Goal: Information Seeking & Learning: Learn about a topic

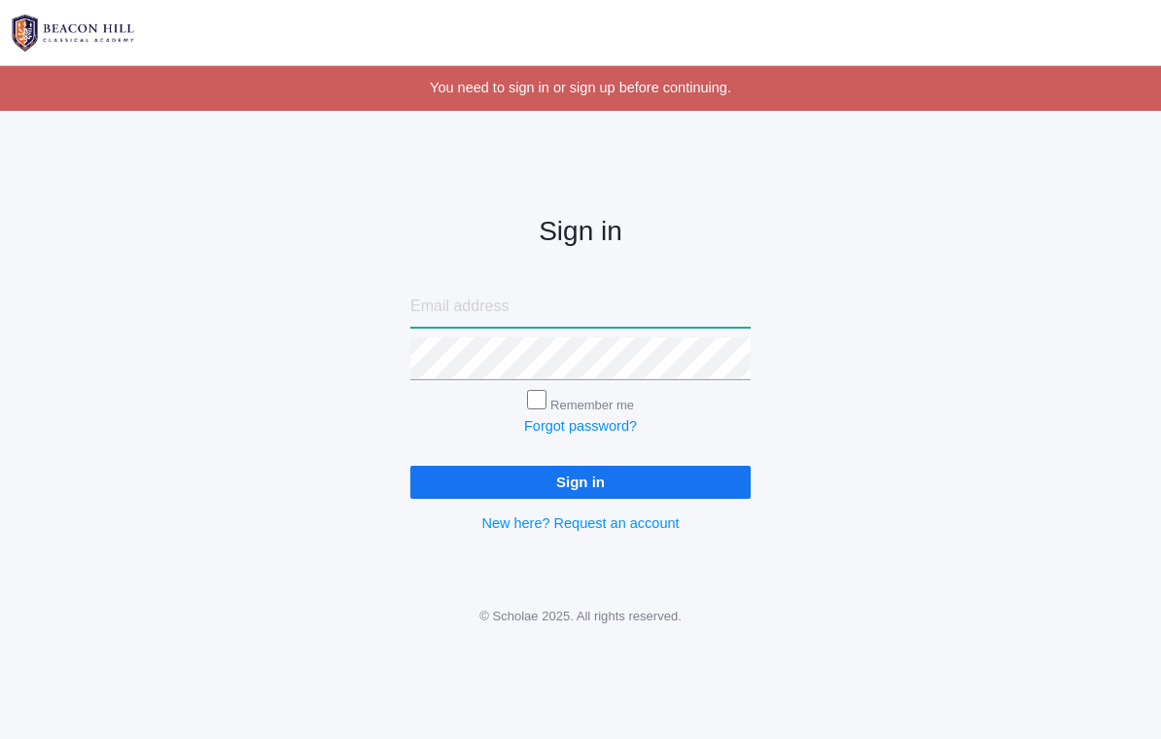
type input "[EMAIL_ADDRESS][DOMAIN_NAME]"
click at [580, 476] on input "Sign in" at bounding box center [580, 482] width 340 height 32
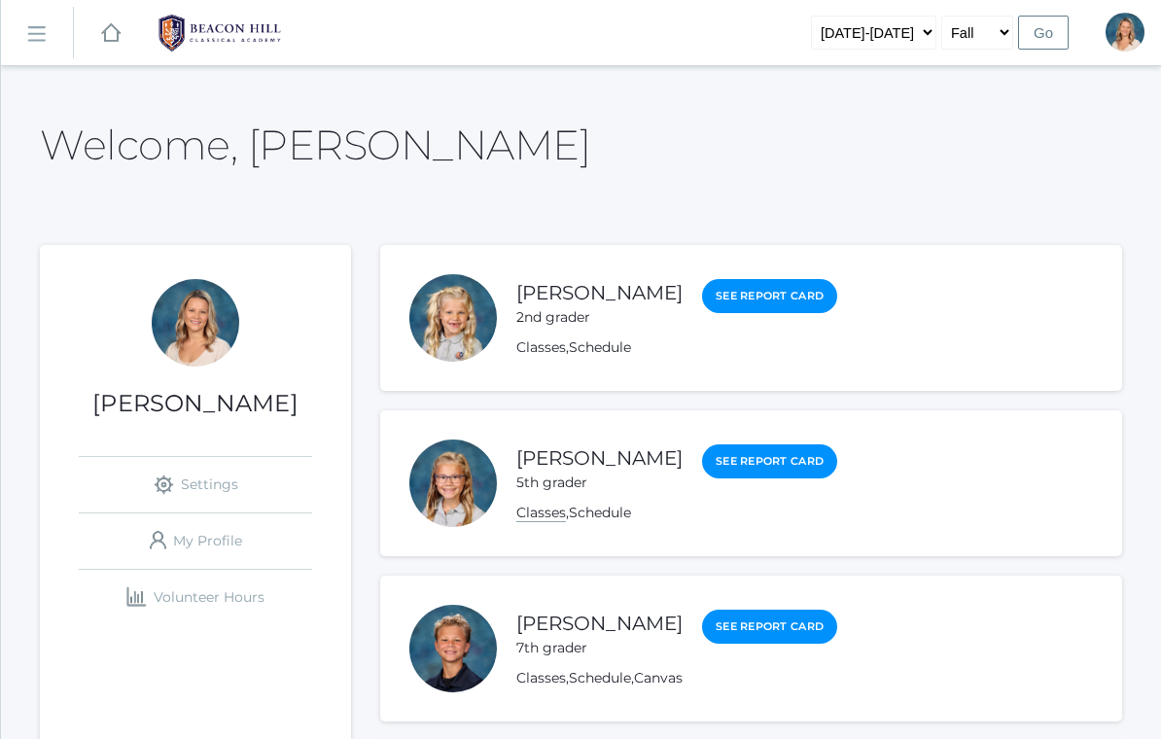
click at [536, 518] on link "Classes" at bounding box center [541, 513] width 50 height 18
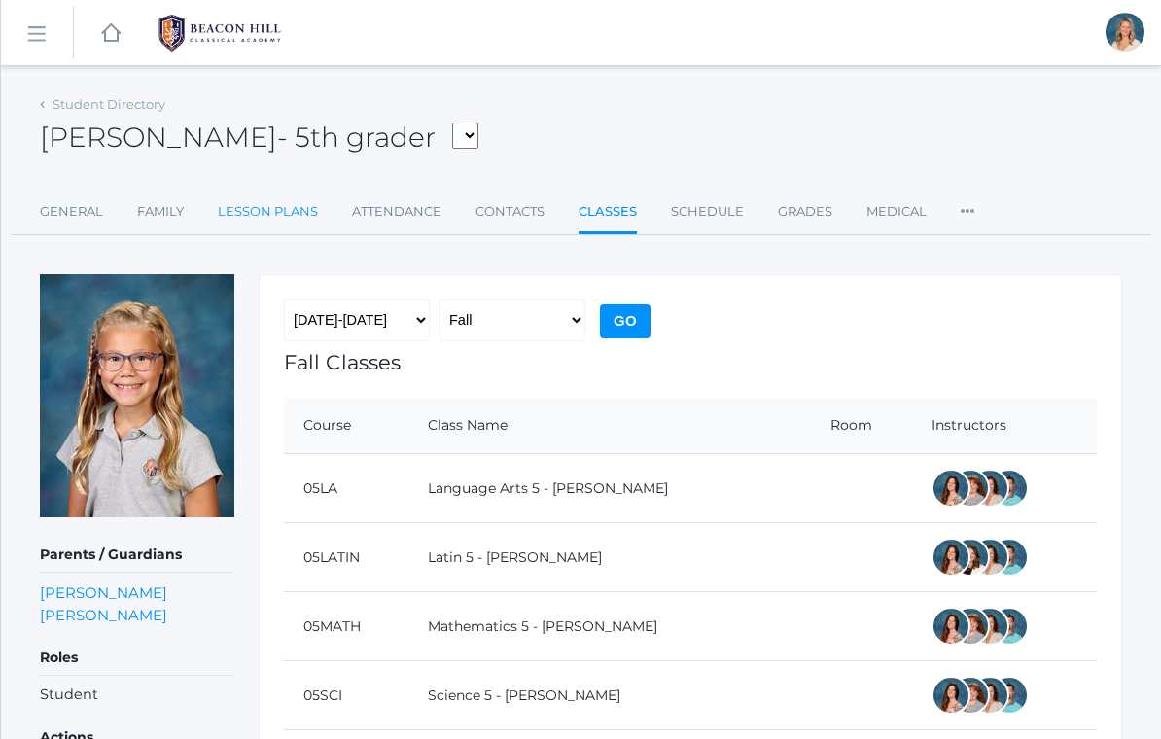
click at [294, 210] on link "Lesson Plans" at bounding box center [268, 212] width 100 height 39
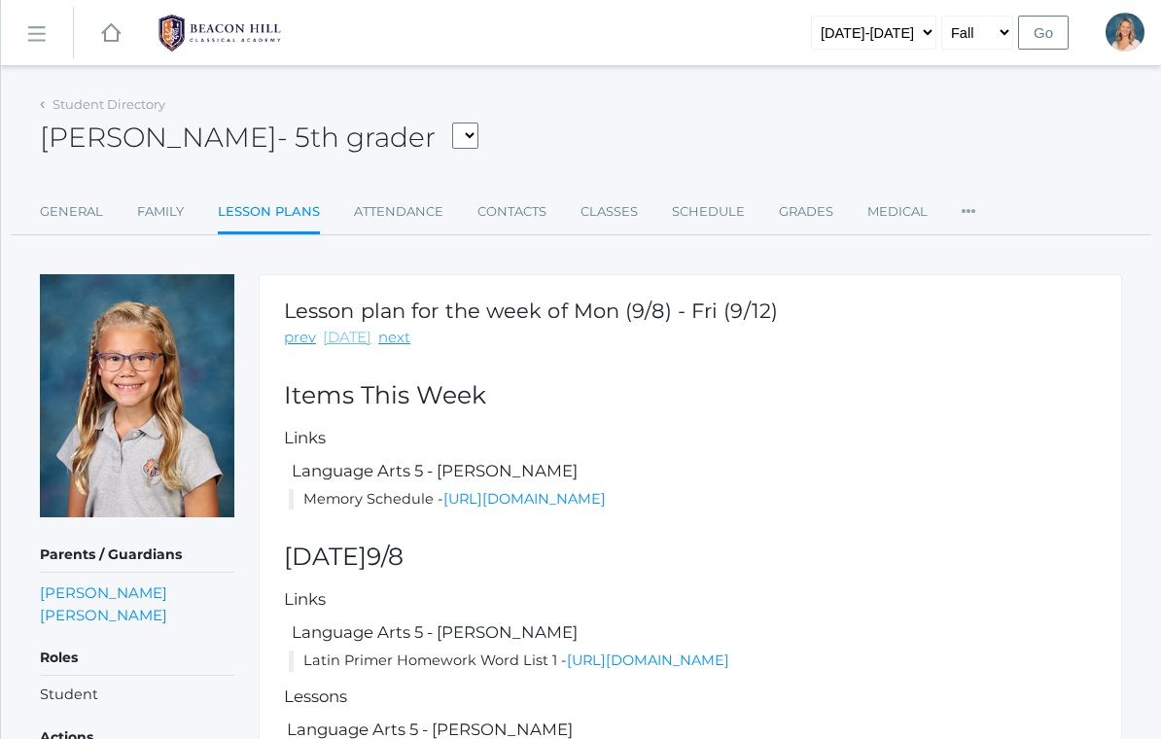
click at [349, 344] on link "today" at bounding box center [347, 338] width 49 height 22
click at [346, 335] on link "today" at bounding box center [347, 338] width 49 height 22
click at [354, 334] on link "today" at bounding box center [347, 338] width 49 height 22
click at [300, 336] on link "prev" at bounding box center [300, 338] width 32 height 22
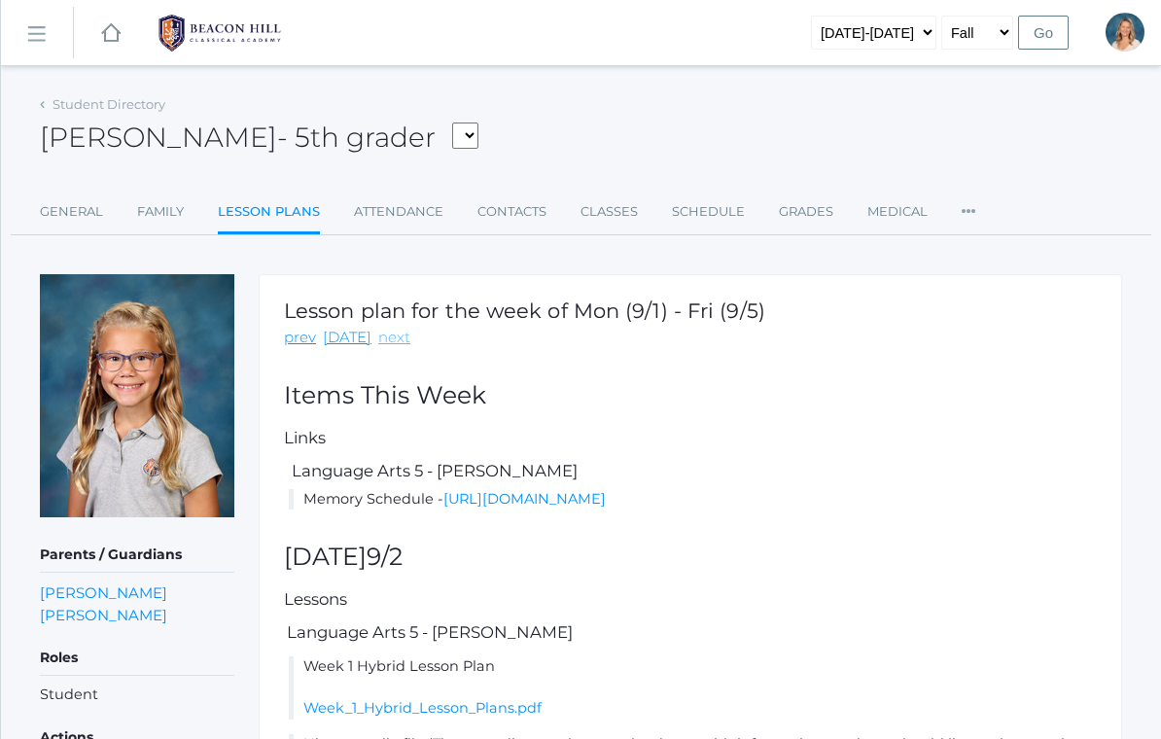
click at [394, 340] on link "next" at bounding box center [394, 338] width 32 height 22
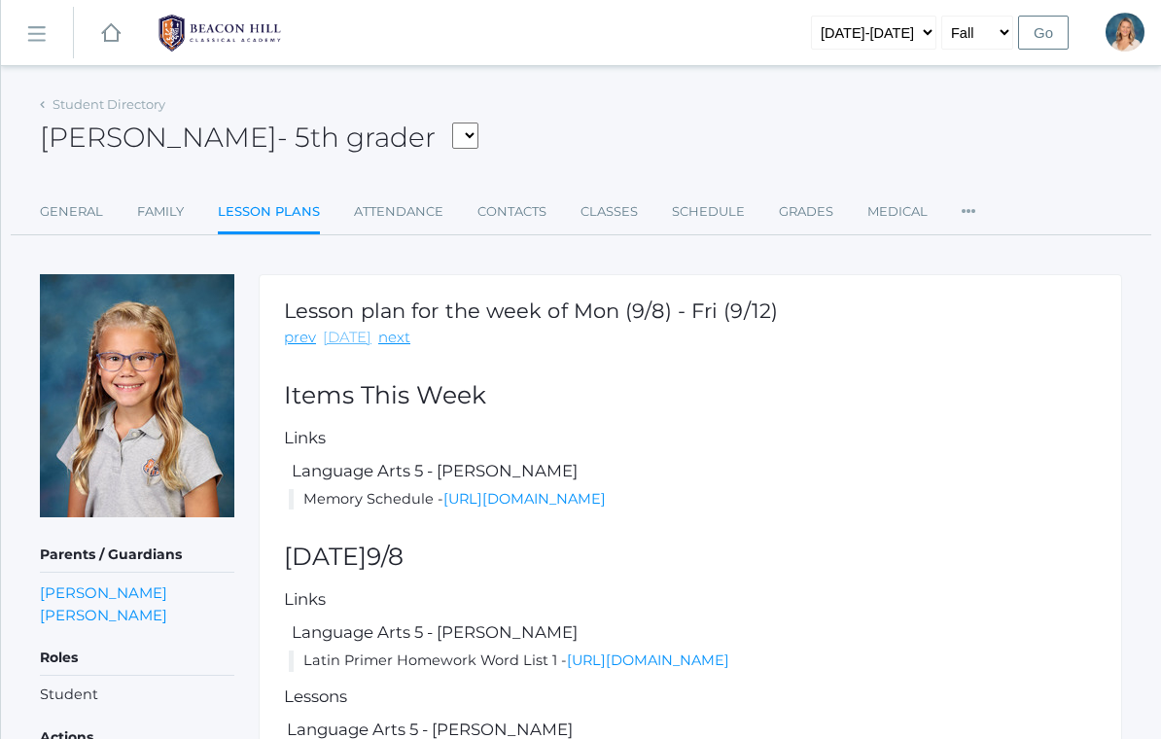
click at [350, 343] on link "today" at bounding box center [347, 338] width 49 height 22
click at [341, 345] on link "today" at bounding box center [347, 338] width 49 height 22
click at [346, 347] on link "today" at bounding box center [347, 338] width 49 height 22
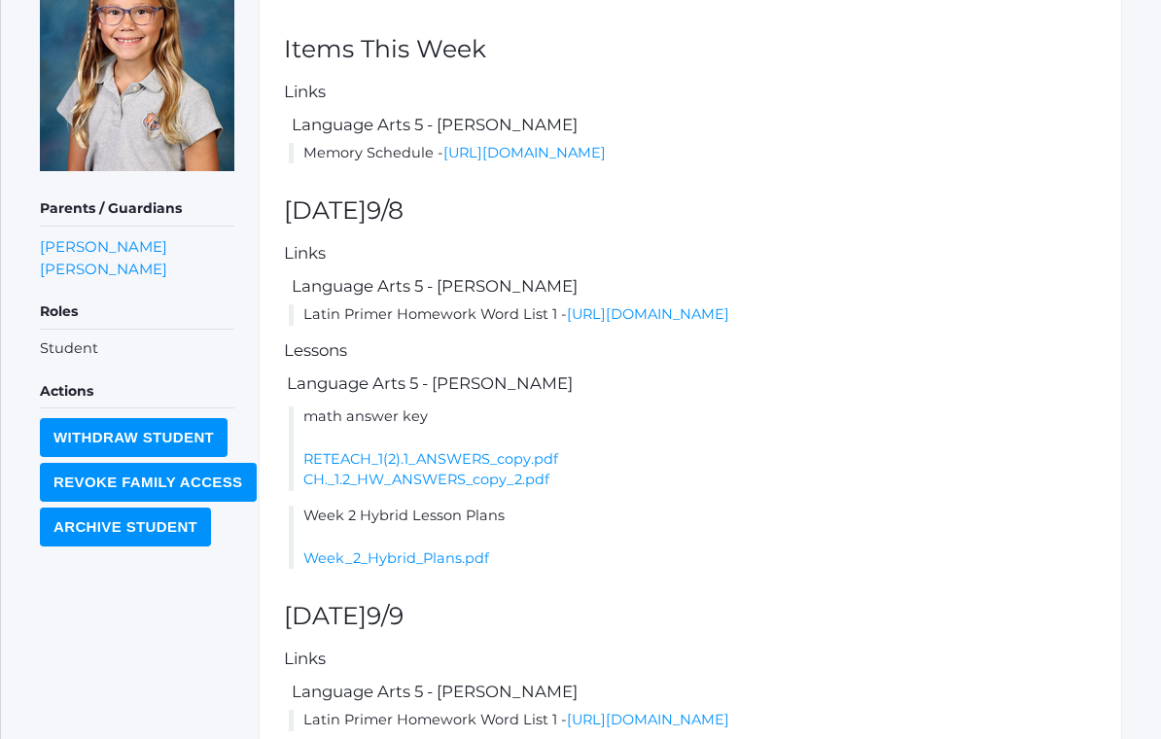
scroll to position [346, 0]
click at [454, 567] on link "Week_2_Hybrid_Plans.pdf" at bounding box center [396, 558] width 186 height 18
